Goal: Check status: Check status

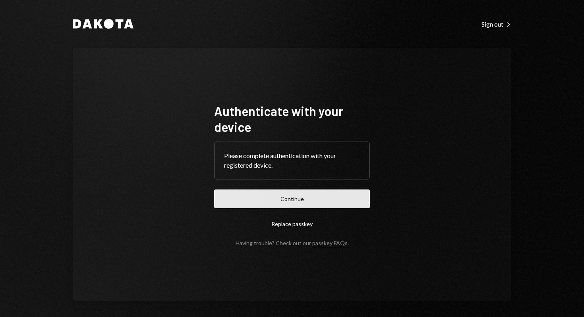
click at [293, 202] on button "Continue" at bounding box center [292, 198] width 156 height 19
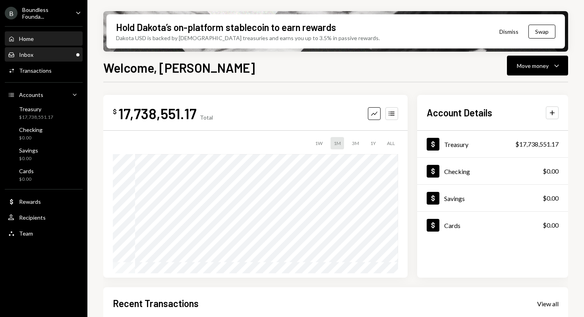
click at [28, 58] on div "Inbox" at bounding box center [26, 54] width 14 height 7
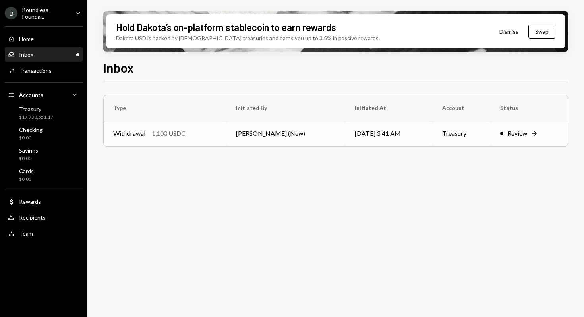
click at [149, 134] on div "Withdrawal 1,100 USDC" at bounding box center [165, 134] width 104 height 10
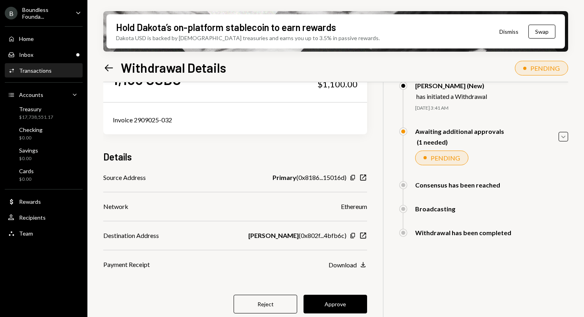
scroll to position [45, 0]
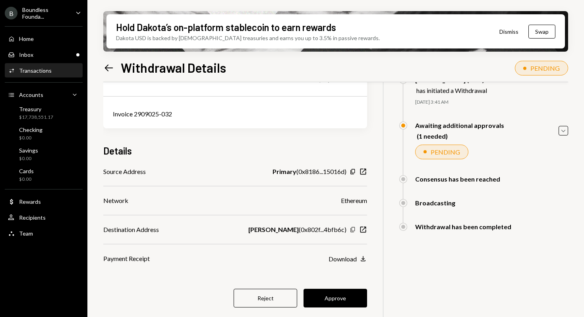
click at [352, 230] on icon "Copy" at bounding box center [352, 229] width 6 height 6
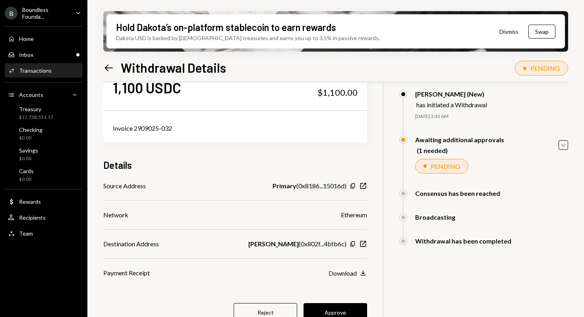
scroll to position [64, 0]
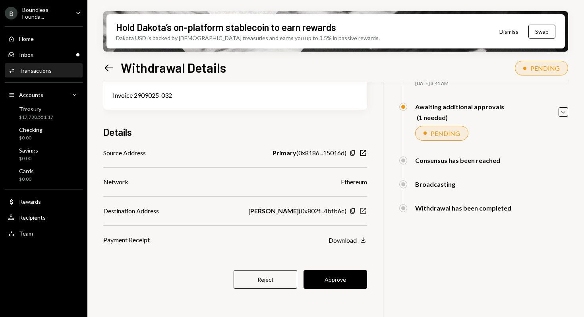
click at [361, 211] on icon "New Window" at bounding box center [363, 211] width 8 height 8
